Goal: Find contact information: Find contact information

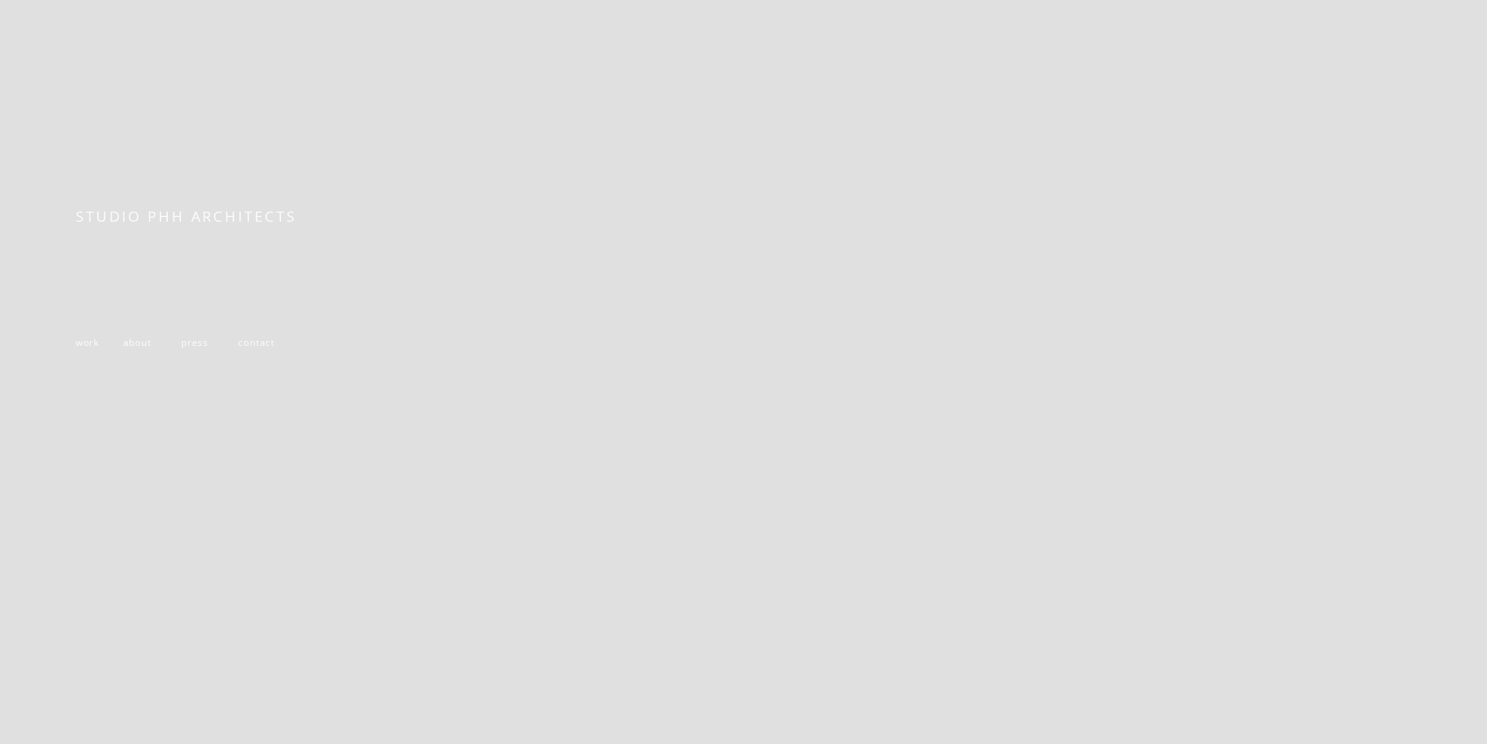
scroll to position [298, 0]
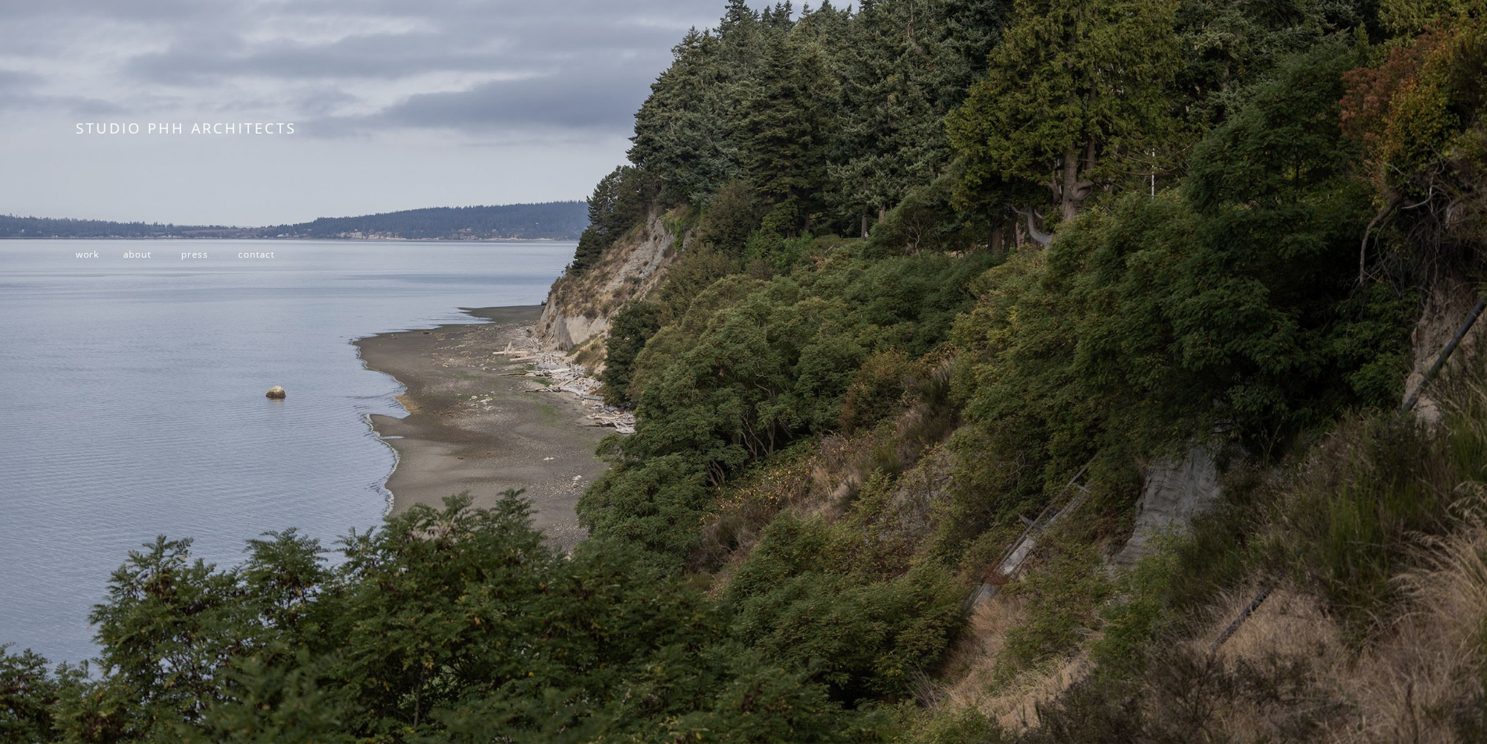
click at [94, 256] on p "work about press contact" at bounding box center [349, 254] width 546 height 23
click at [85, 251] on span "work" at bounding box center [87, 253] width 23 height 12
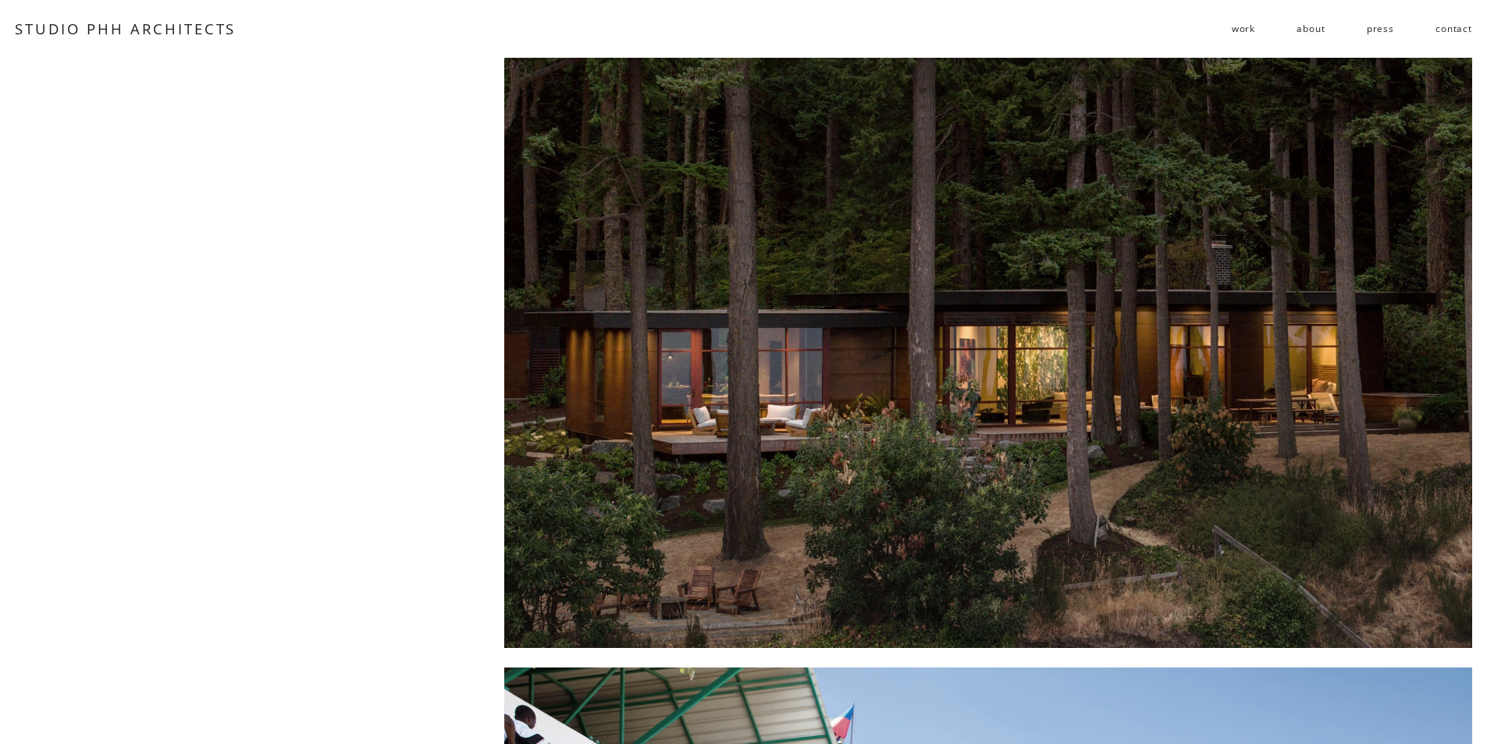
drag, startPoint x: 1445, startPoint y: 29, endPoint x: 1398, endPoint y: 63, distance: 58.1
click at [1445, 30] on link "contact" at bounding box center [1453, 28] width 37 height 25
